Goal: Complete application form

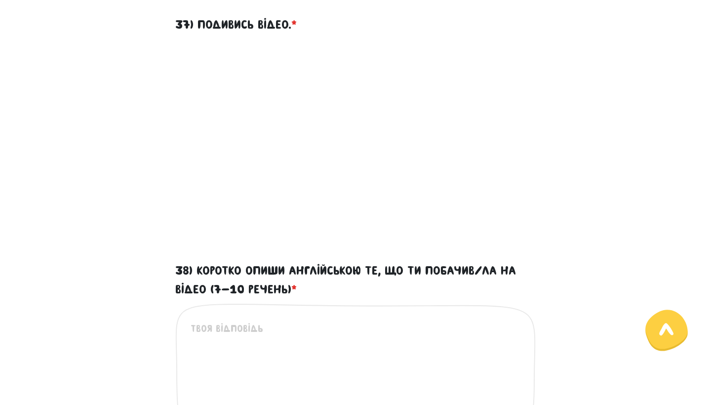
scroll to position [540, 0]
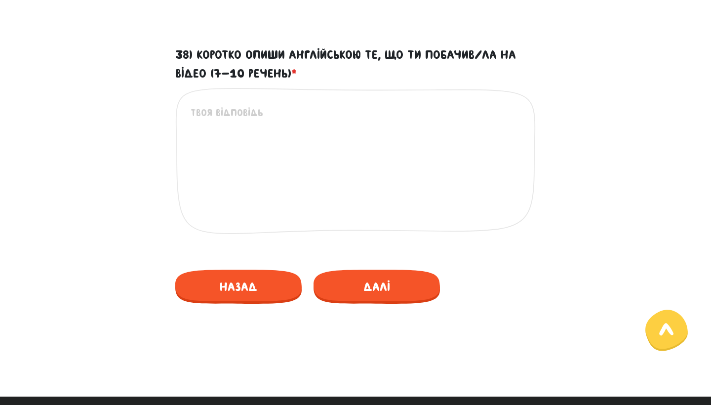
click at [258, 133] on textarea "38) Коротко опиши англійською те, що ти побачив/ла на відео (7-10 речень) *" at bounding box center [356, 165] width 331 height 121
click at [257, 132] on textarea "38) Коротко опиши англійською те, що ти побачив/ла на відео (7-10 речень) *" at bounding box center [356, 165] width 331 height 121
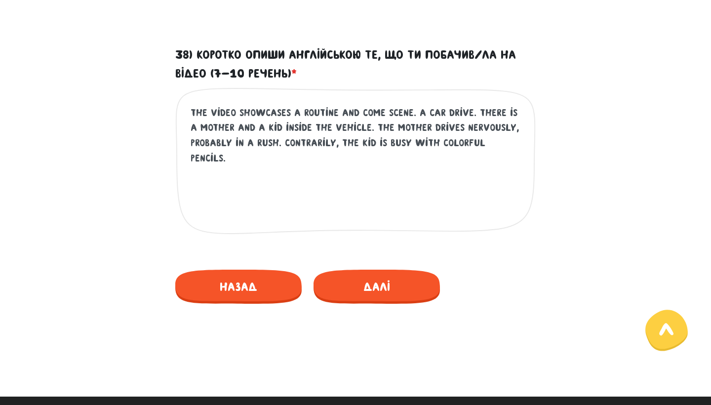
drag, startPoint x: 477, startPoint y: 144, endPoint x: 541, endPoint y: 144, distance: 64.2
click at [541, 144] on div "38) Коротко опиши англійською те, що ти побачив/ла на відео (7-10 речень) * the…" at bounding box center [355, 147] width 375 height 204
click at [514, 135] on textarea "the video showcases a routine and come scene. a car drive. there is a mother an…" at bounding box center [356, 165] width 331 height 121
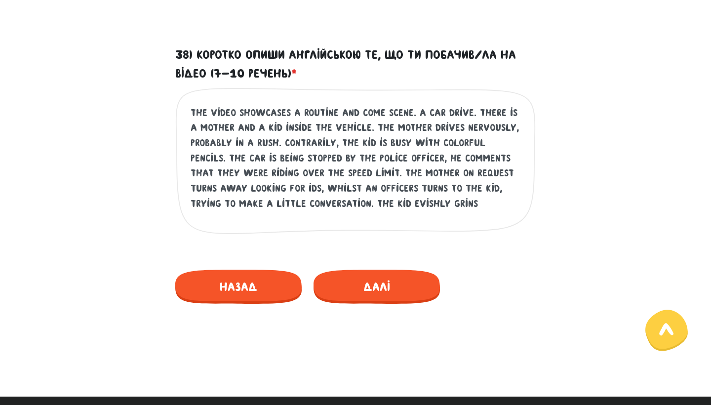
click at [280, 200] on textarea "the video showcases a routine and come scene. a car drive. there is a mother an…" at bounding box center [356, 165] width 331 height 121
click at [419, 200] on textarea "the video showcases a routine and come scene. a car drive. there is a mother an…" at bounding box center [356, 165] width 331 height 121
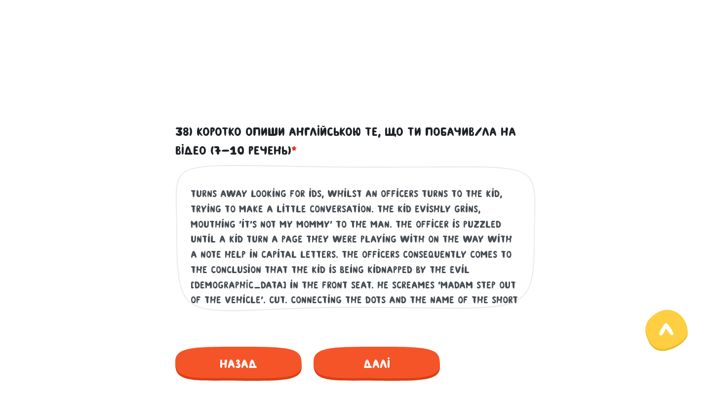
scroll to position [473, 0]
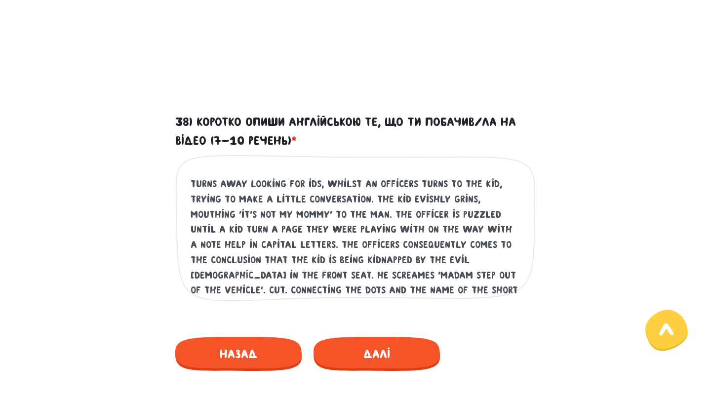
click at [365, 272] on textarea "the video showcases a routine and come scene. a car drive. there is a mother an…" at bounding box center [356, 232] width 331 height 121
click at [463, 268] on textarea "the video showcases a routine and come scene. a car drive. there is a mother an…" at bounding box center [356, 232] width 331 height 121
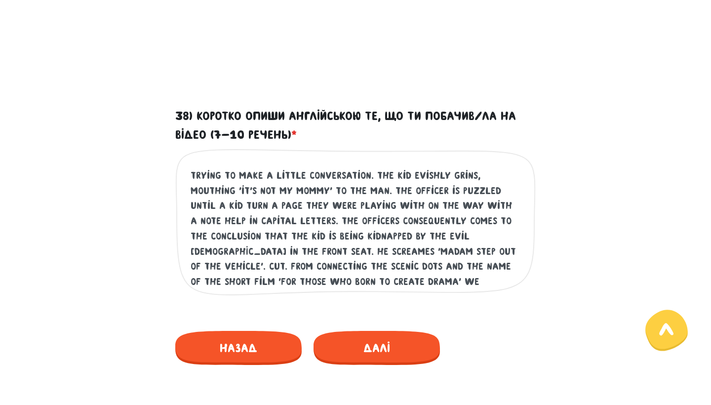
scroll to position [89, 0]
click at [458, 275] on textarea "the video showcases a routine and come scene. a car drive. there is a mother an…" at bounding box center [356, 226] width 331 height 121
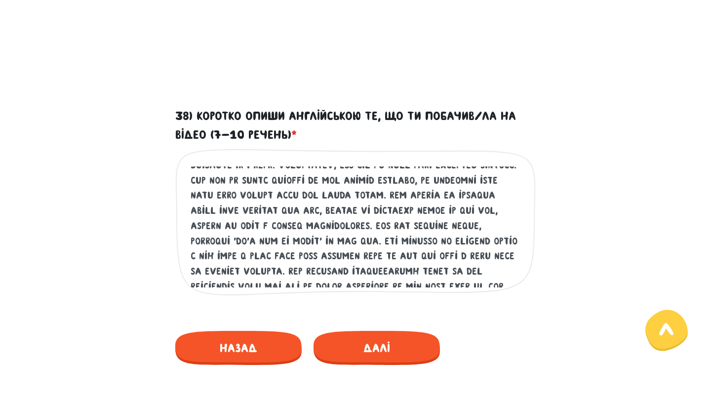
scroll to position [0, 0]
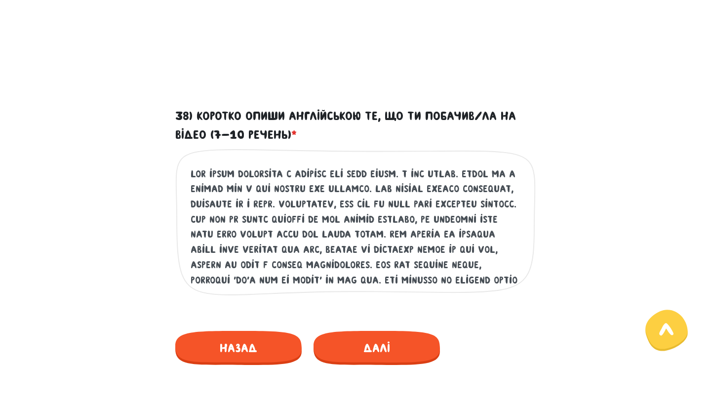
drag, startPoint x: 299, startPoint y: 274, endPoint x: 198, endPoint y: 152, distance: 158.8
click at [198, 153] on div "Це обов'язкове поле" at bounding box center [355, 230] width 360 height 163
click at [370, 197] on textarea "38) Коротко опиши англійською те, що ти побачив/ла на відео (7-10 речень) *" at bounding box center [356, 226] width 331 height 121
click at [375, 173] on textarea "38) Коротко опиши англійською те, що ти побачив/ла на відео (7-10 речень) *" at bounding box center [356, 226] width 331 height 121
type textarea "the video showcases a routine and common scene. a car drive. there is a mother …"
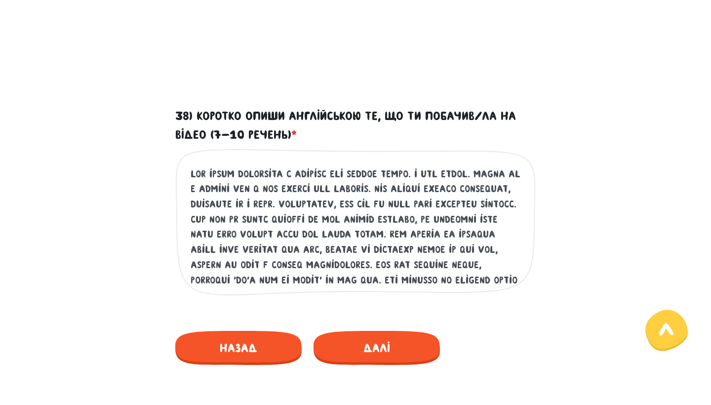
drag, startPoint x: 189, startPoint y: 172, endPoint x: 381, endPoint y: 205, distance: 194.4
click at [381, 205] on div "Це обов'язкове поле" at bounding box center [355, 230] width 360 height 163
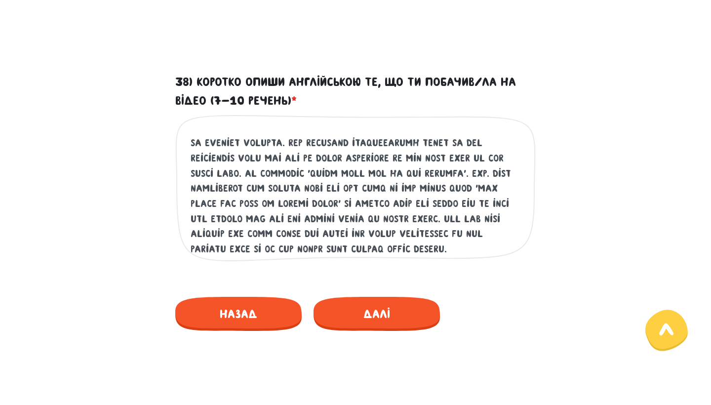
drag, startPoint x: 191, startPoint y: 174, endPoint x: 594, endPoint y: 402, distance: 463.3
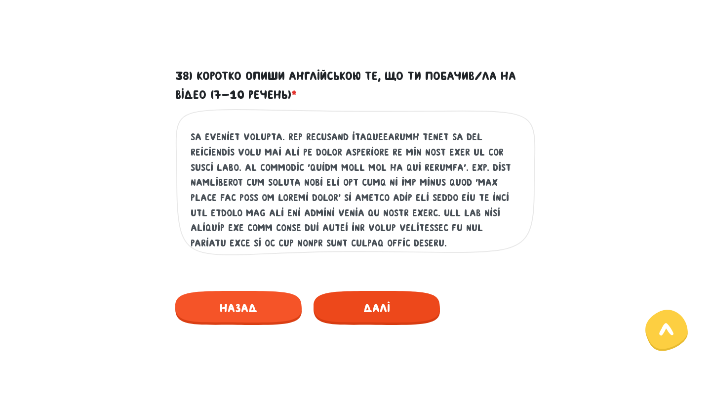
click at [374, 310] on span "Далі" at bounding box center [377, 308] width 126 height 34
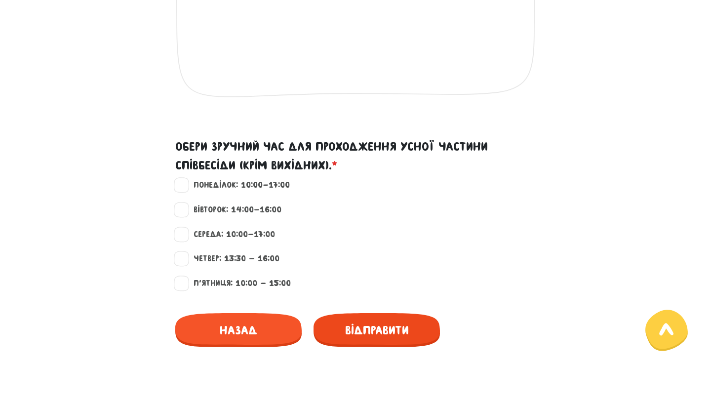
scroll to position [838, 0]
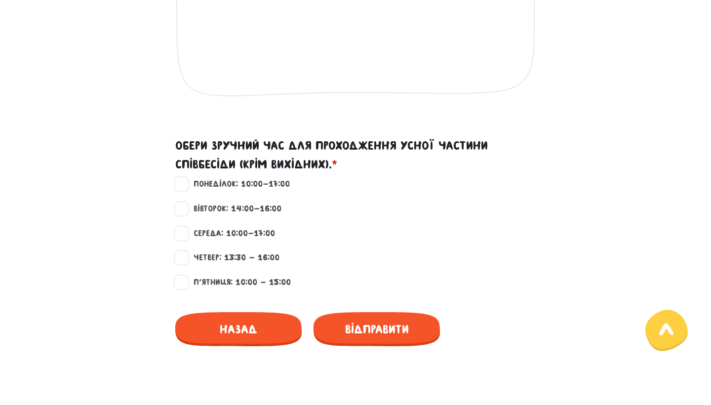
click at [185, 178] on label "Понеділок: 10:00-17:00" at bounding box center [237, 184] width 105 height 13
click at [182, 178] on input "Понеділок: 10:00-17:00" at bounding box center [182, 183] width 8 height 10
checkbox input "true"
click at [185, 202] on label "Вівторок: 14:00-16:00" at bounding box center [233, 208] width 96 height 13
click at [181, 202] on input "Вівторок: 14:00-16:00" at bounding box center [182, 207] width 8 height 10
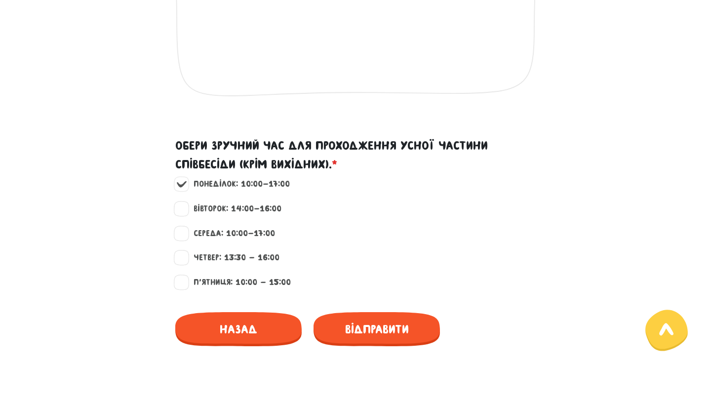
checkbox input "true"
click at [185, 178] on label "Понеділок: 10:00-17:00" at bounding box center [237, 184] width 105 height 13
click at [181, 178] on input "Понеділок: 10:00-17:00" at bounding box center [182, 183] width 8 height 10
checkbox input "false"
click at [185, 202] on label "Вівторок: 14:00-16:00" at bounding box center [233, 208] width 96 height 13
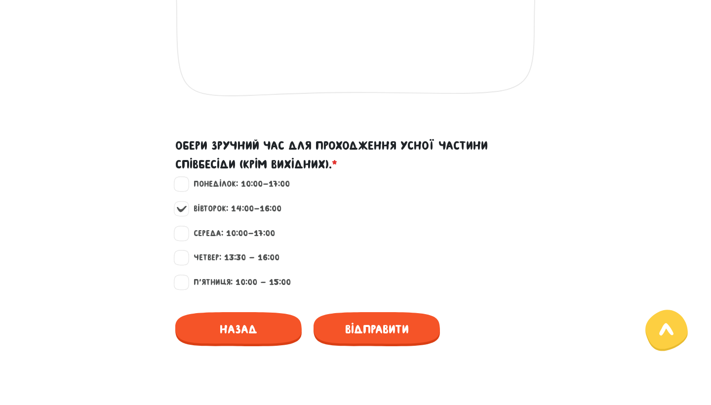
click at [181, 202] on input "Вівторок: 14:00-16:00" at bounding box center [182, 207] width 8 height 10
checkbox input "false"
